Goal: Information Seeking & Learning: Learn about a topic

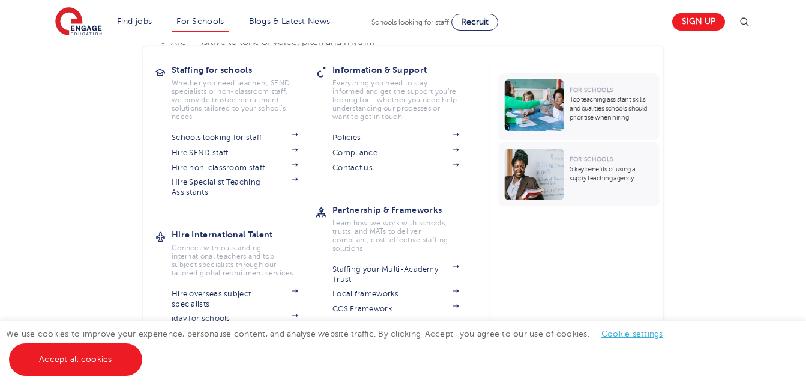
scroll to position [1134, 0]
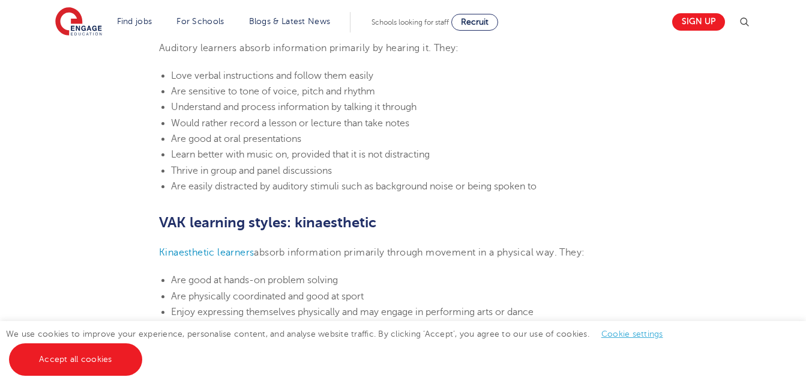
click at [390, 160] on ul "Love verbal instructions and follow them easily Are sensitive to tone of voice,…" at bounding box center [403, 131] width 488 height 126
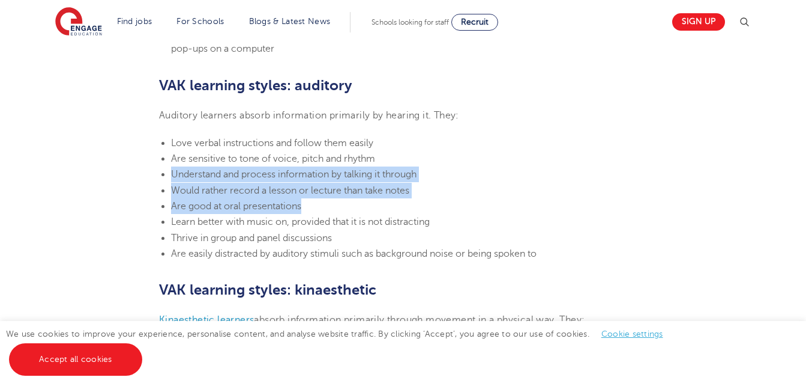
scroll to position [1014, 0]
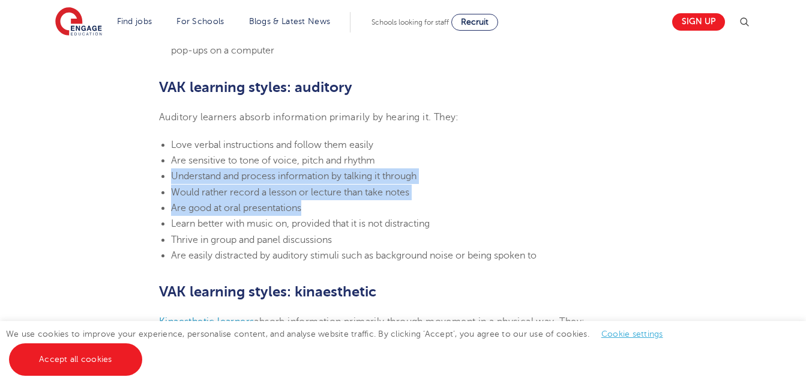
click at [390, 160] on ul "Love verbal instructions and follow them easily Are sensitive to tone of voice,…" at bounding box center [403, 200] width 488 height 126
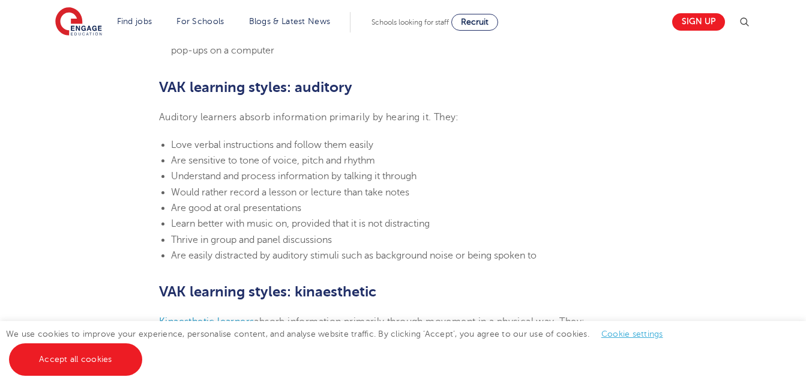
click at [588, 104] on section "24th March 2023 VAK learning styles: what are they and what do they mean? Engag…" at bounding box center [403, 158] width 728 height 1681
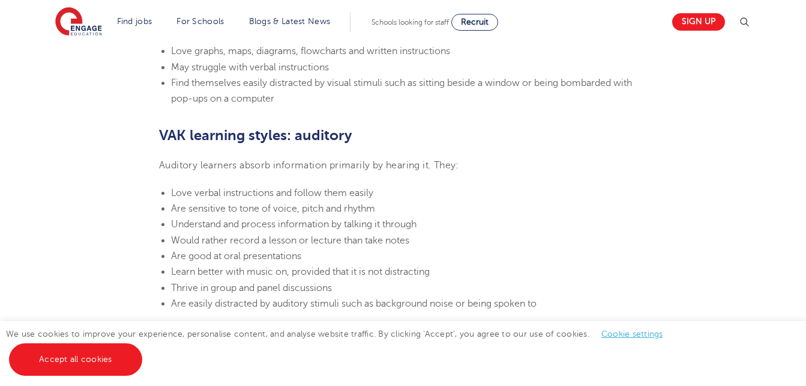
click at [588, 104] on section "24th March 2023 VAK learning styles: what are they and what do they mean? Engag…" at bounding box center [403, 206] width 728 height 1681
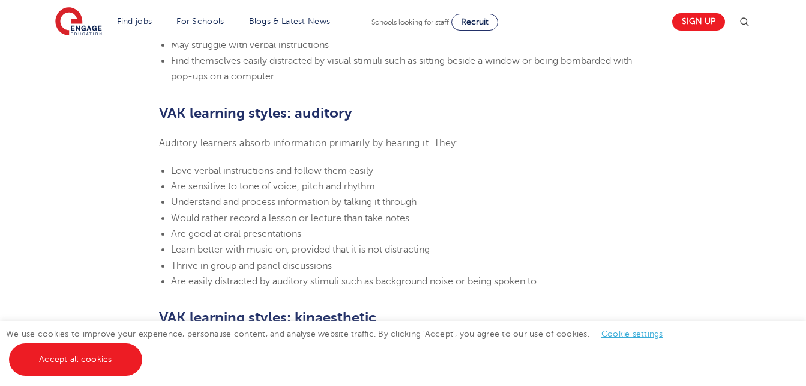
scroll to position [990, 0]
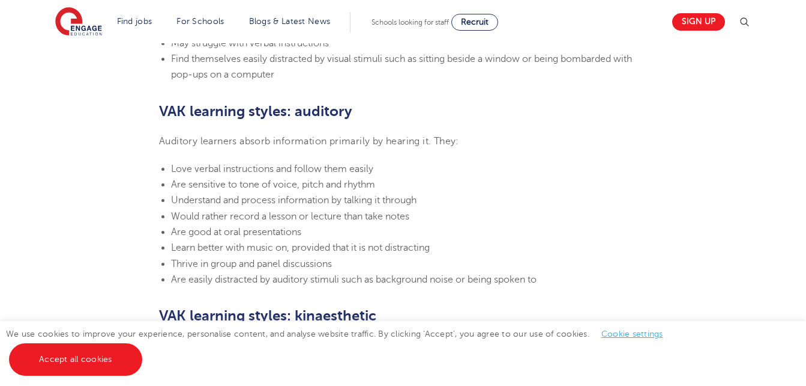
click at [600, 160] on section "24th March 2023 VAK learning styles: what are they and what do they mean? Engag…" at bounding box center [403, 182] width 728 height 1681
click at [776, 37] on header "Find jobs All vacancies We have one of the UK's largest database. and with hund…" at bounding box center [403, 21] width 806 height 43
